Goal: Transaction & Acquisition: Purchase product/service

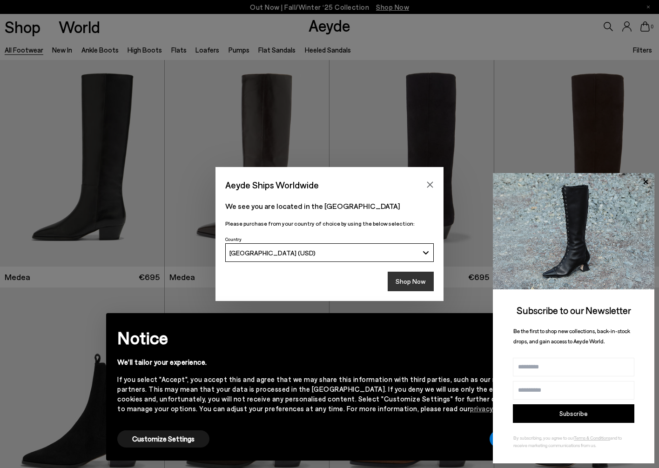
click at [401, 281] on button "Shop Now" at bounding box center [411, 282] width 46 height 20
click at [420, 291] on div "Shop Now" at bounding box center [330, 284] width 228 height 34
click at [419, 283] on button "Shop Now" at bounding box center [411, 282] width 46 height 20
click at [432, 185] on icon "Close" at bounding box center [429, 184] width 7 height 7
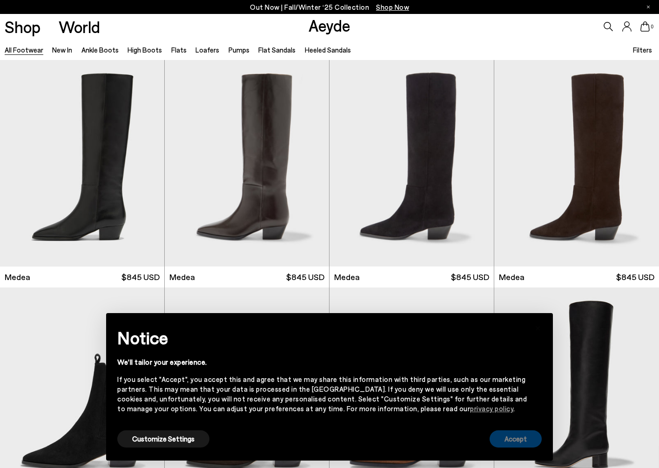
click at [504, 439] on button "Accept" at bounding box center [516, 439] width 52 height 17
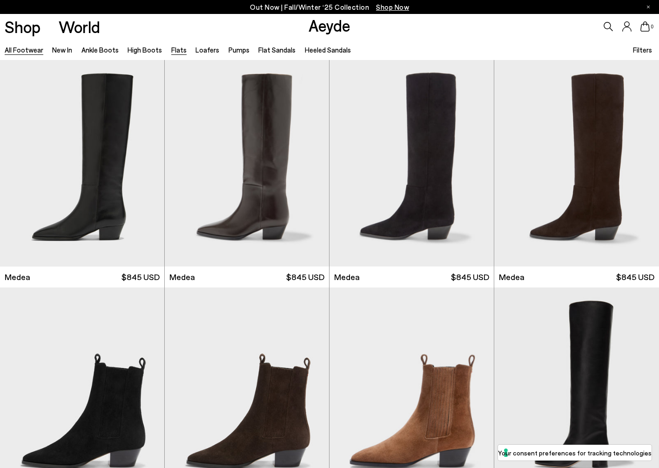
click at [175, 49] on link "Flats" at bounding box center [178, 50] width 15 height 8
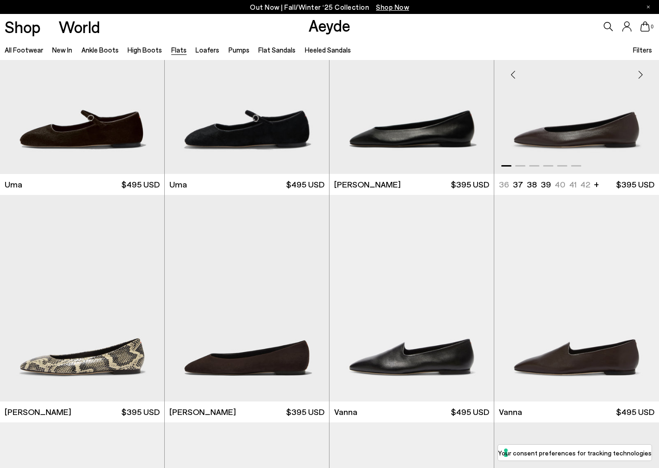
scroll to position [95, 0]
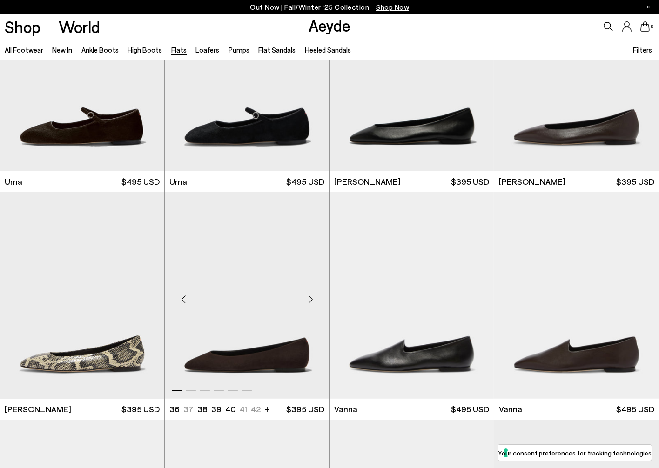
click at [244, 372] on img "1 / 6" at bounding box center [247, 295] width 164 height 207
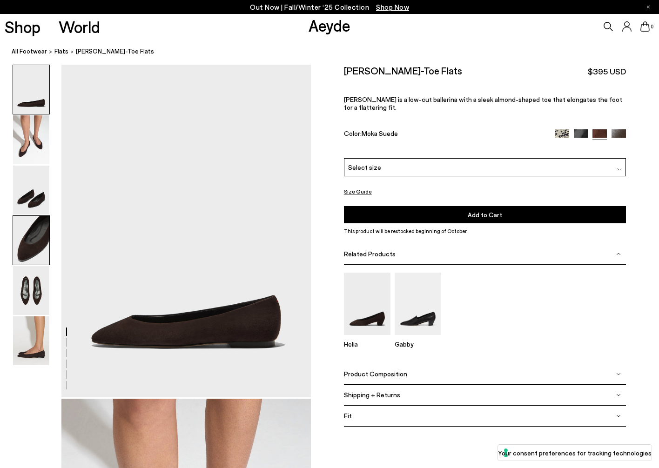
click at [27, 255] on img at bounding box center [31, 240] width 36 height 49
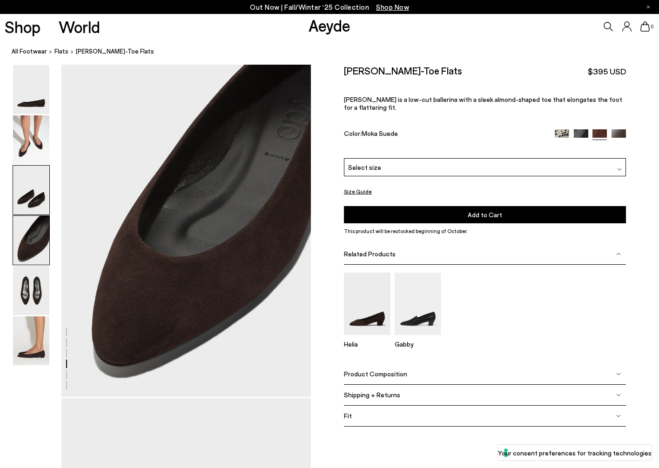
click at [32, 197] on img at bounding box center [31, 190] width 36 height 49
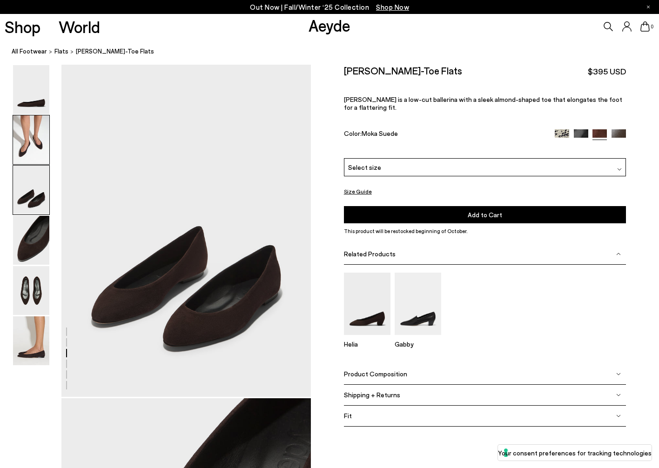
click at [34, 147] on img at bounding box center [31, 139] width 36 height 49
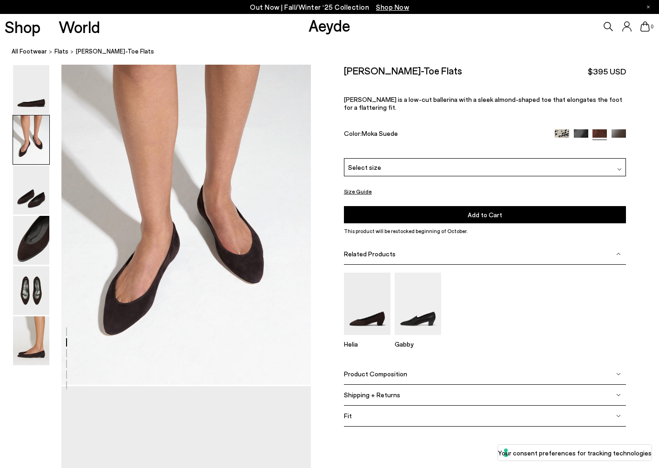
scroll to position [346, 2]
